Goal: Find contact information: Find contact information

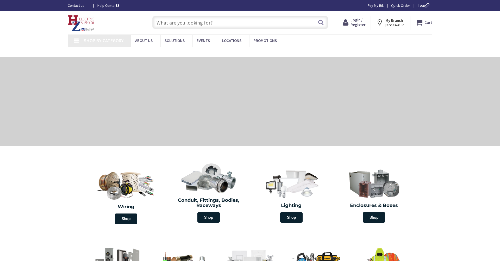
type input "[GEOGRAPHIC_DATA], [STREET_ADDRESS]"
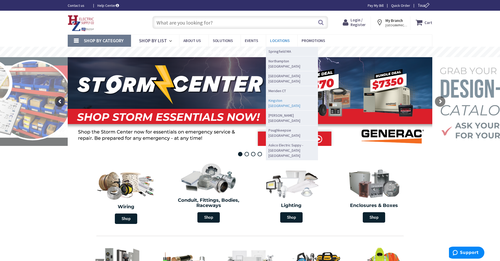
click at [277, 98] on span "Kingston [GEOGRAPHIC_DATA]" at bounding box center [291, 103] width 44 height 10
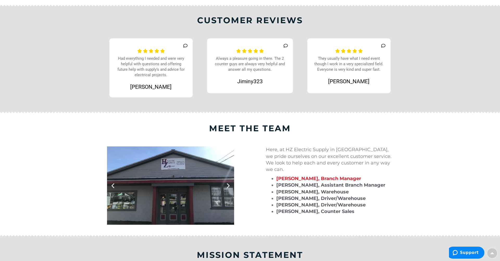
scroll to position [379, 0]
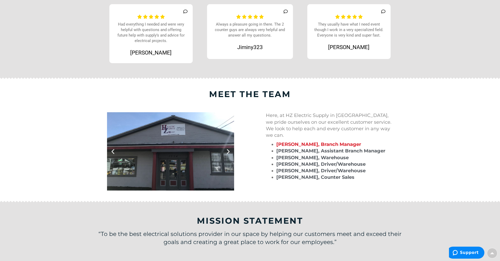
click at [136, 2] on div "Zack Gilliam Had everything I needed and were very helpful with questions and o…" at bounding box center [151, 34] width 99 height 64
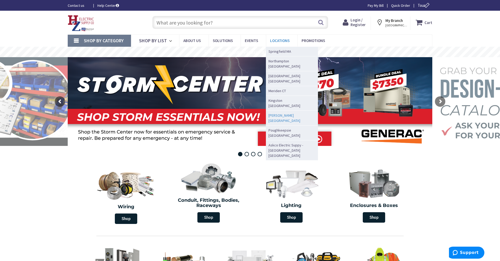
click at [278, 113] on span "[PERSON_NAME] [GEOGRAPHIC_DATA]" at bounding box center [291, 118] width 44 height 10
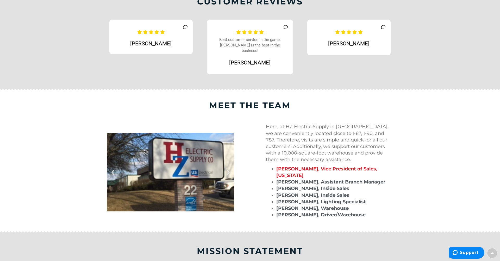
scroll to position [355, 0]
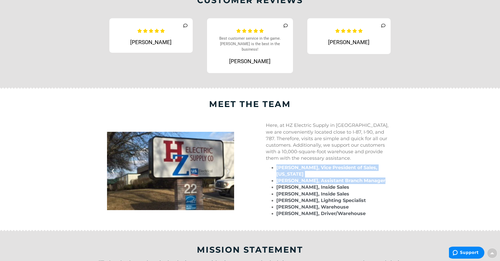
drag, startPoint x: 381, startPoint y: 167, endPoint x: 273, endPoint y: 163, distance: 108.2
click at [274, 164] on ul "Sean Kerls, Vice President of Sales, New York Triscinny Qua, Assistant Branch M…" at bounding box center [329, 190] width 127 height 53
copy ul "Sean Kerls, Vice President of Sales, New York Triscinny Qua, Assistant Branch M…"
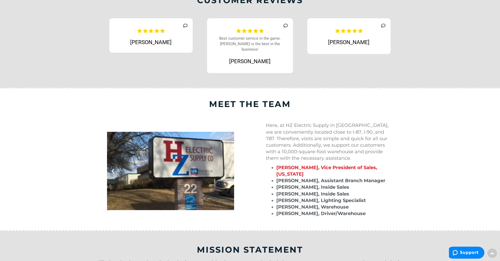
click at [367, 155] on div "Here, at HZ Electric Supply in Latham, we are conveniently located close to I-8…" at bounding box center [329, 169] width 127 height 95
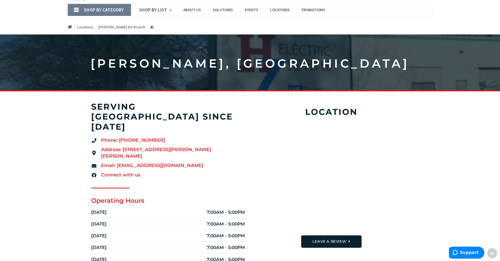
scroll to position [21, 0]
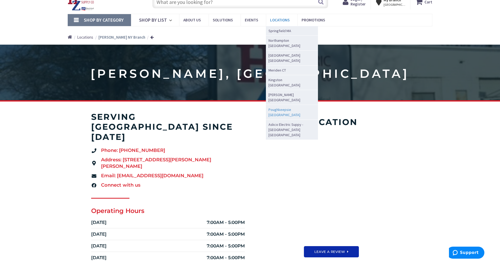
click at [276, 107] on span "Poughkeepsie [GEOGRAPHIC_DATA]" at bounding box center [291, 112] width 44 height 10
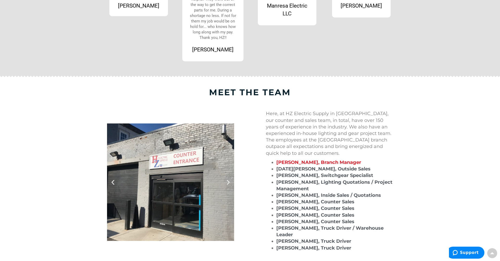
scroll to position [421, 0]
click at [308, 160] on strong "Rick Pitman, Branch Manager" at bounding box center [318, 162] width 85 height 6
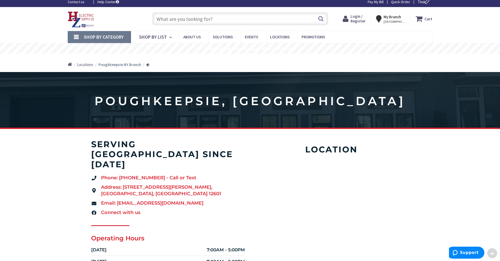
scroll to position [2, 0]
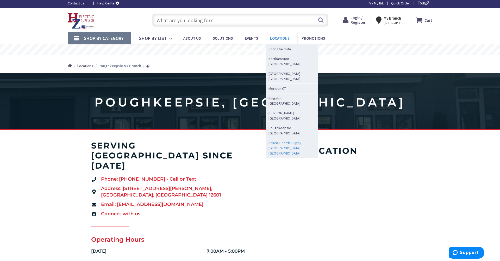
click at [275, 140] on span "Askco Electric Suppy - [GEOGRAPHIC_DATA] [GEOGRAPHIC_DATA]" at bounding box center [291, 148] width 44 height 16
click at [284, 140] on span "Askco Electric Suppy - [GEOGRAPHIC_DATA] [GEOGRAPHIC_DATA]" at bounding box center [291, 148] width 44 height 16
click at [274, 140] on span "Askco Electric Suppy - [GEOGRAPHIC_DATA] [GEOGRAPHIC_DATA]" at bounding box center [291, 148] width 44 height 16
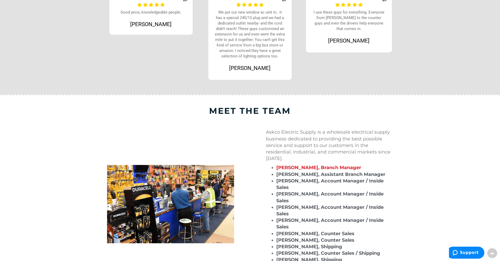
scroll to position [418, 0]
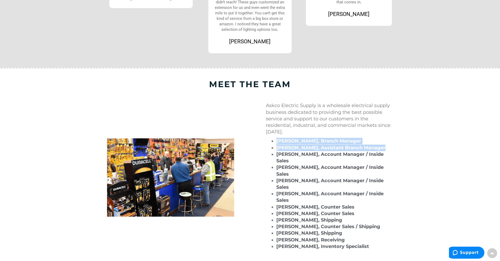
drag, startPoint x: 384, startPoint y: 144, endPoint x: 278, endPoint y: 138, distance: 106.2
click at [278, 138] on ul "[PERSON_NAME], Branch Manager [PERSON_NAME], Assistant Branch Manager [PERSON_N…" at bounding box center [329, 194] width 127 height 112
copy ul "[PERSON_NAME], Branch Manager [PERSON_NAME], Assistant Branch Manager"
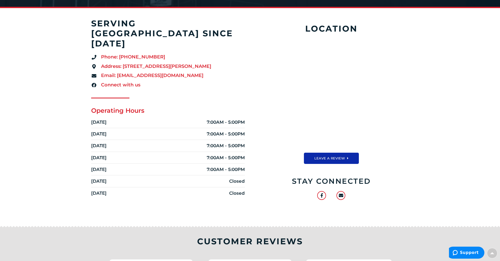
scroll to position [125, 0]
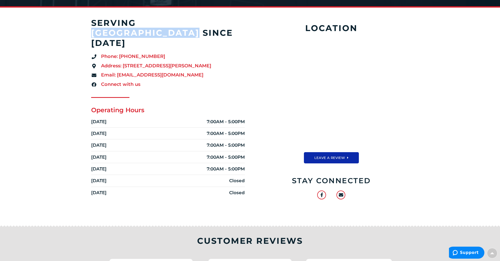
drag, startPoint x: 242, startPoint y: 22, endPoint x: 137, endPoint y: 21, distance: 105.0
click at [137, 21] on h4 "serving [GEOGRAPHIC_DATA] since [DATE]" at bounding box center [168, 33] width 154 height 30
